Goal: Navigation & Orientation: Find specific page/section

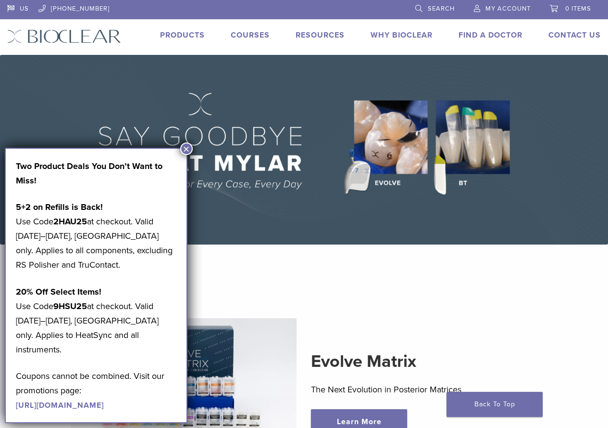
click at [184, 148] on button "×" at bounding box center [186, 148] width 13 height 13
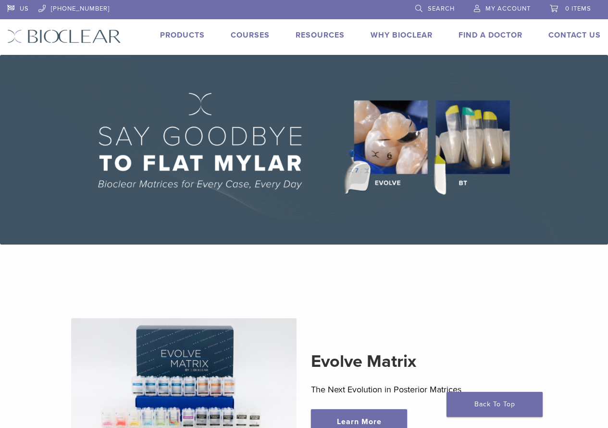
click at [398, 33] on link "Why Bioclear" at bounding box center [402, 35] width 62 height 10
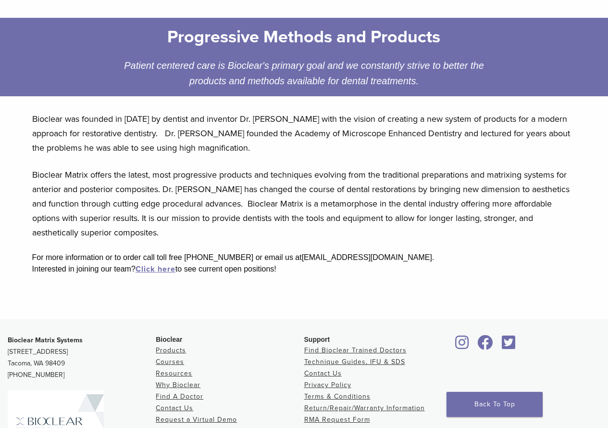
scroll to position [192, 0]
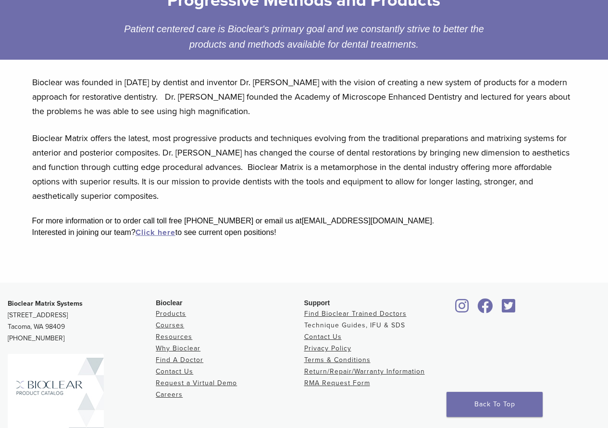
click at [346, 327] on link "Technique Guides, IFU & SDS" at bounding box center [354, 325] width 101 height 8
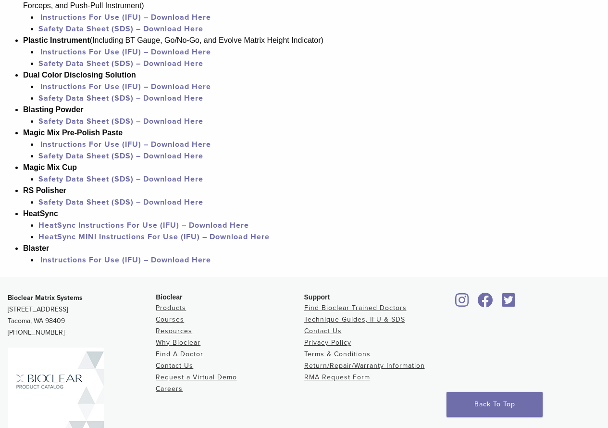
scroll to position [914, 0]
